Goal: Find specific page/section: Find specific page/section

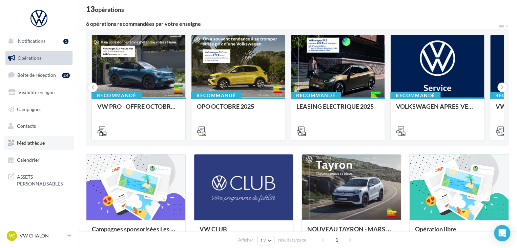
scroll to position [170, 0]
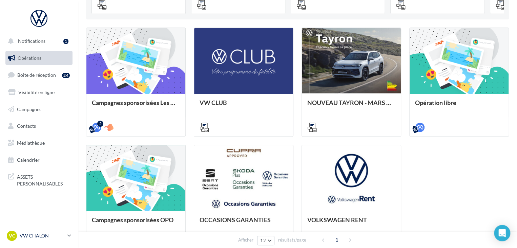
click at [70, 237] on icon at bounding box center [69, 235] width 4 height 6
click at [69, 236] on icon at bounding box center [69, 235] width 4 height 6
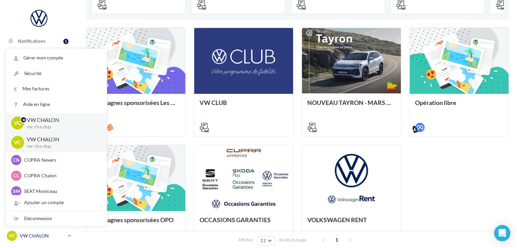
click at [69, 236] on icon at bounding box center [69, 235] width 4 height 6
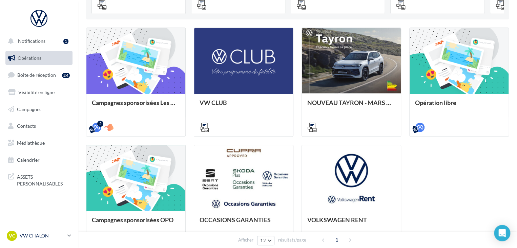
click at [69, 236] on icon at bounding box center [69, 235] width 4 height 6
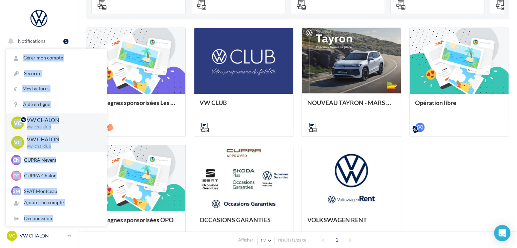
click at [69, 236] on icon at bounding box center [69, 235] width 4 height 6
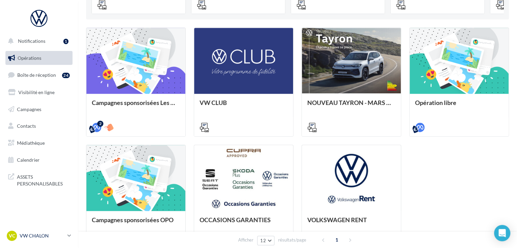
click at [42, 235] on p "VW CHALON" at bounding box center [42, 235] width 45 height 7
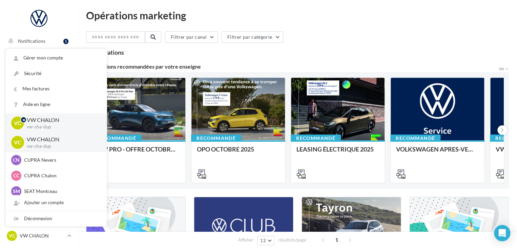
scroll to position [0, 0]
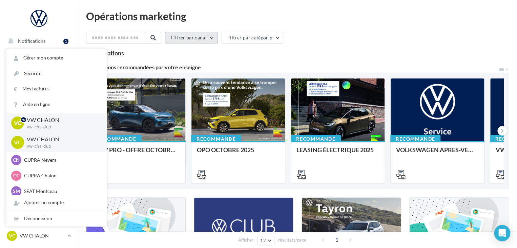
click at [215, 39] on button "Filtrer par canal" at bounding box center [191, 38] width 53 height 12
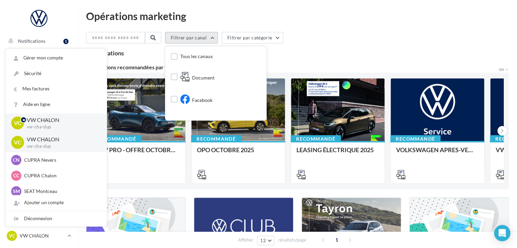
click at [215, 39] on button "Filtrer par canal" at bounding box center [191, 38] width 53 height 12
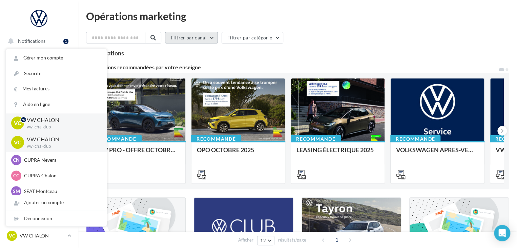
click at [215, 39] on button "Filtrer par canal" at bounding box center [191, 38] width 53 height 12
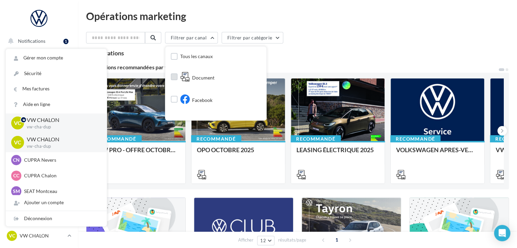
click at [210, 81] on span "Document" at bounding box center [203, 77] width 22 height 7
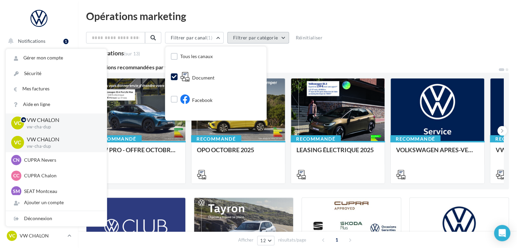
click at [288, 38] on button "Filtrer par catégorie" at bounding box center [259, 38] width 62 height 12
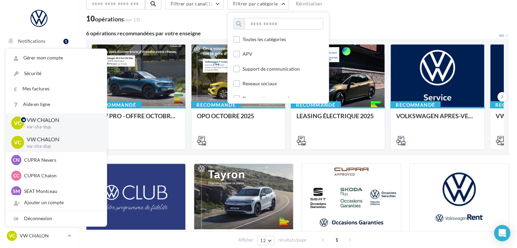
click at [265, 55] on div "APV" at bounding box center [278, 54] width 90 height 9
click at [240, 70] on label at bounding box center [236, 68] width 7 height 7
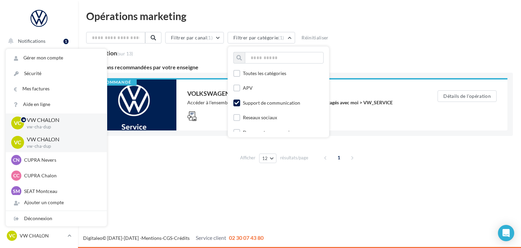
click at [374, 191] on div "Notifications 1 Opérations Boîte de réception 24 Visibilité en ligne Campagnes …" at bounding box center [260, 124] width 521 height 248
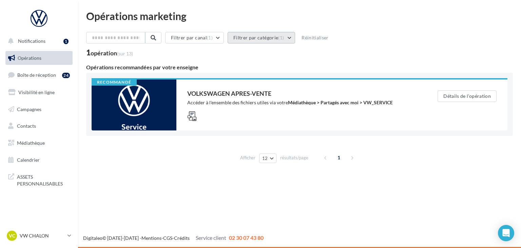
click at [265, 38] on button "Filtrer par catégorie (1)" at bounding box center [261, 38] width 67 height 12
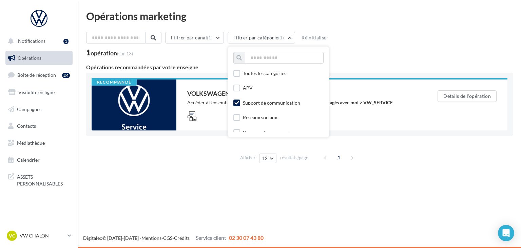
click at [239, 101] on icon at bounding box center [236, 102] width 5 height 5
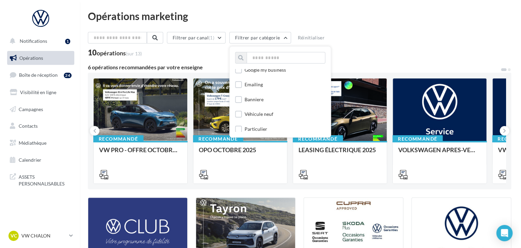
scroll to position [339, 0]
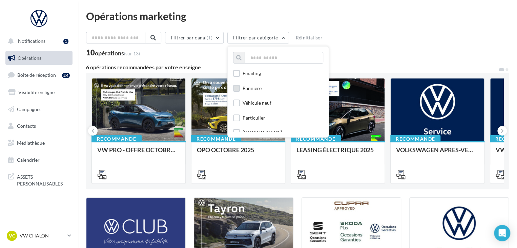
click at [240, 92] on label at bounding box center [236, 88] width 7 height 7
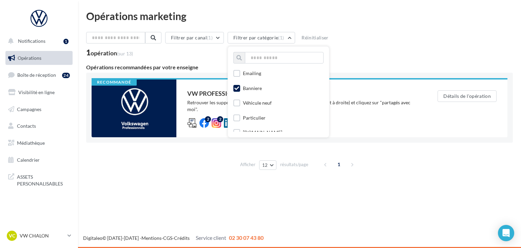
click at [239, 193] on div "Notifications 1 Opérations Boîte de réception 24 Visibilité en ligne Campagnes …" at bounding box center [260, 124] width 521 height 248
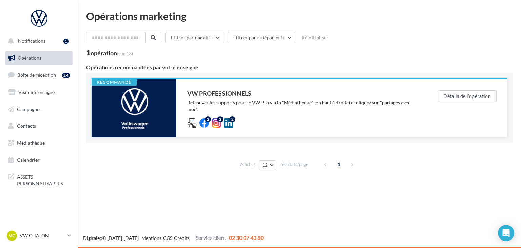
click at [278, 102] on div "Retrouver les supports pour le VW Pro via la "Médiathèque" (en haut à droite) e…" at bounding box center [298, 106] width 223 height 14
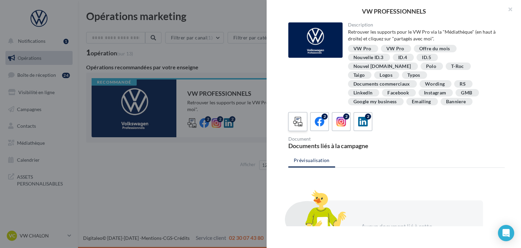
click at [292, 116] on div at bounding box center [298, 121] width 13 height 13
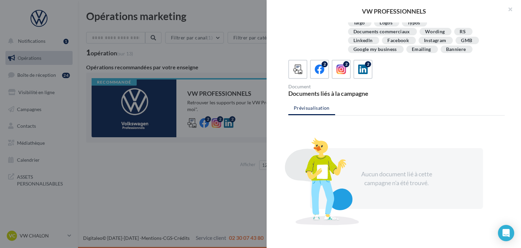
scroll to position [53, 0]
click at [510, 8] on button "button" at bounding box center [507, 10] width 27 height 20
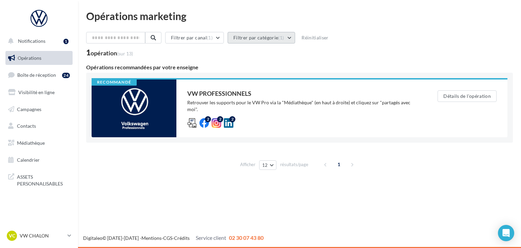
click at [263, 39] on button "Filtrer par catégorie (1)" at bounding box center [261, 38] width 67 height 12
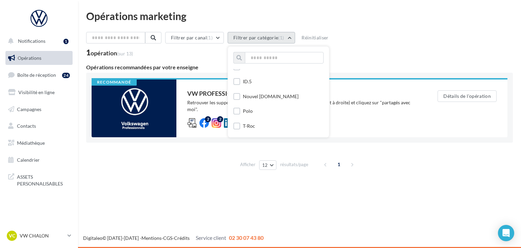
scroll to position [136, 0]
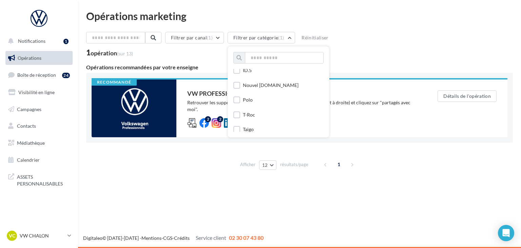
click at [208, 163] on div "Afficher 12 12 24 48 96 résultats/page 1" at bounding box center [299, 164] width 427 height 16
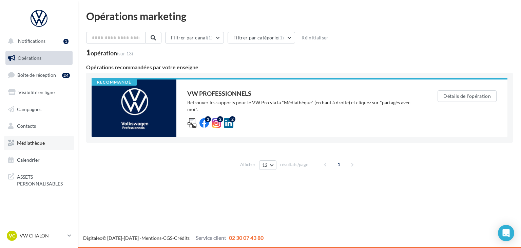
click at [35, 147] on link "Médiathèque" at bounding box center [39, 143] width 70 height 14
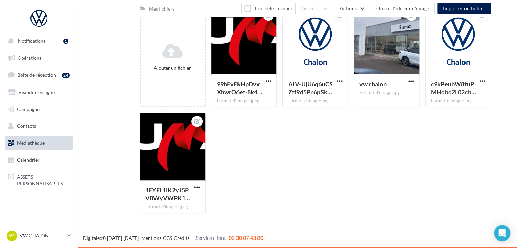
scroll to position [43, 0]
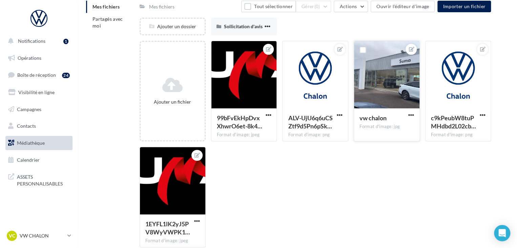
click at [396, 97] on div at bounding box center [386, 75] width 65 height 68
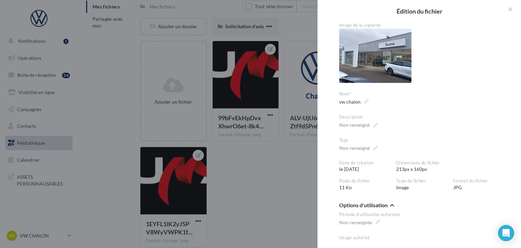
click at [282, 167] on div at bounding box center [260, 124] width 521 height 248
